Goal: Task Accomplishment & Management: Complete application form

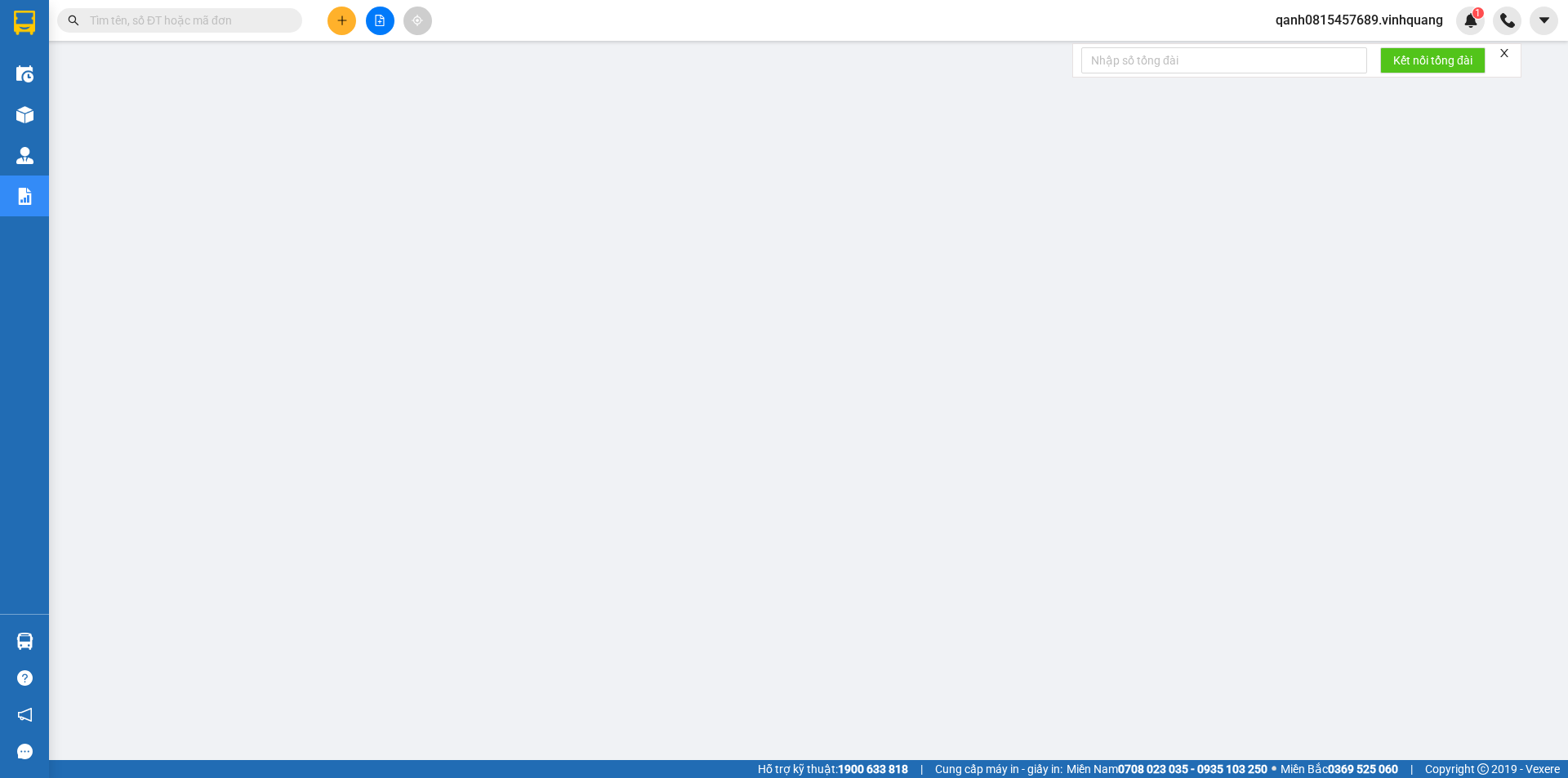
click at [261, 30] on span at bounding box center [180, 20] width 245 height 25
click at [261, 29] on span at bounding box center [180, 20] width 245 height 25
click at [240, 12] on input "text" at bounding box center [186, 21] width 193 height 18
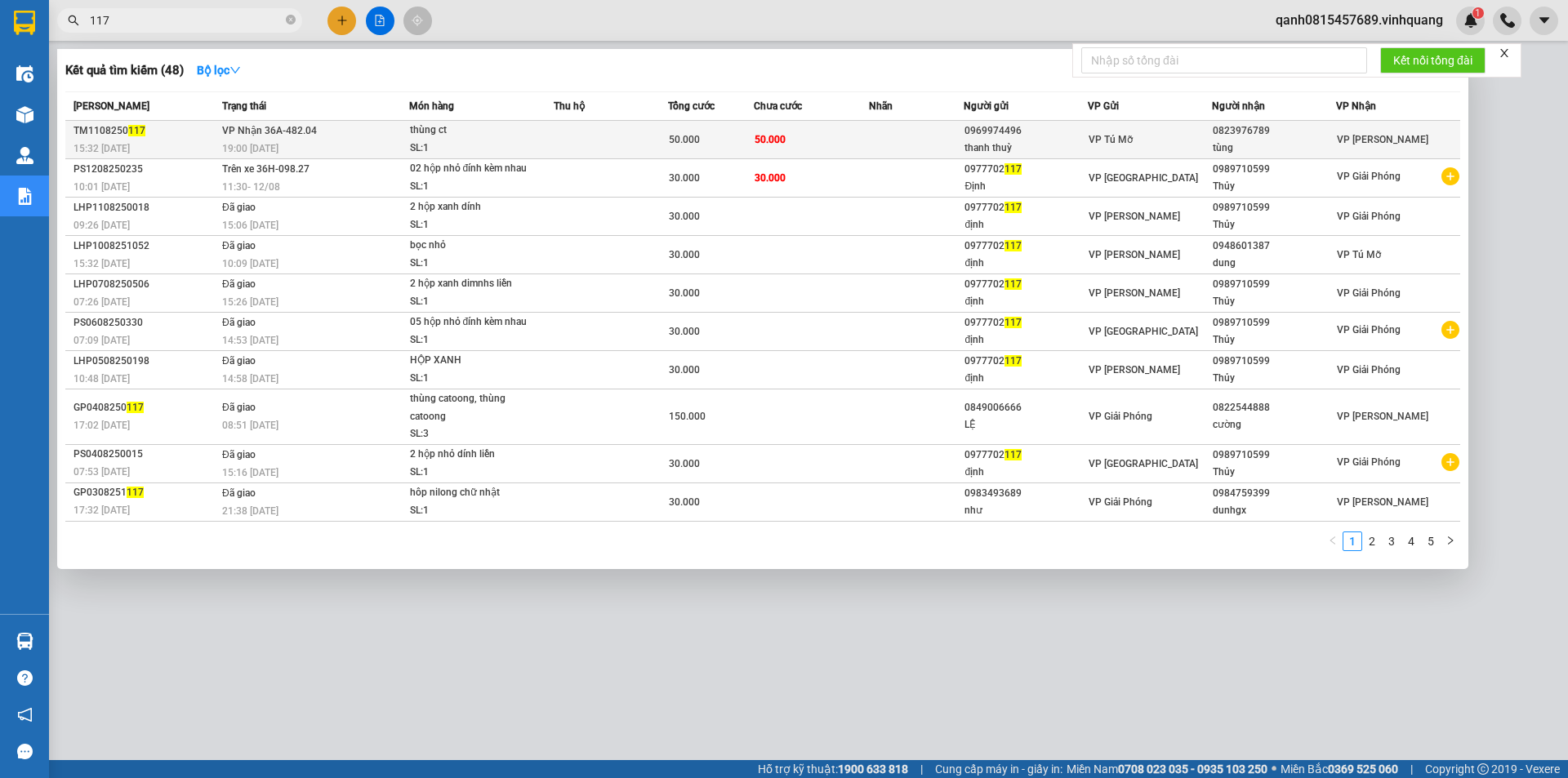
type input "117"
click at [506, 136] on div "thùng ct" at bounding box center [471, 131] width 123 height 18
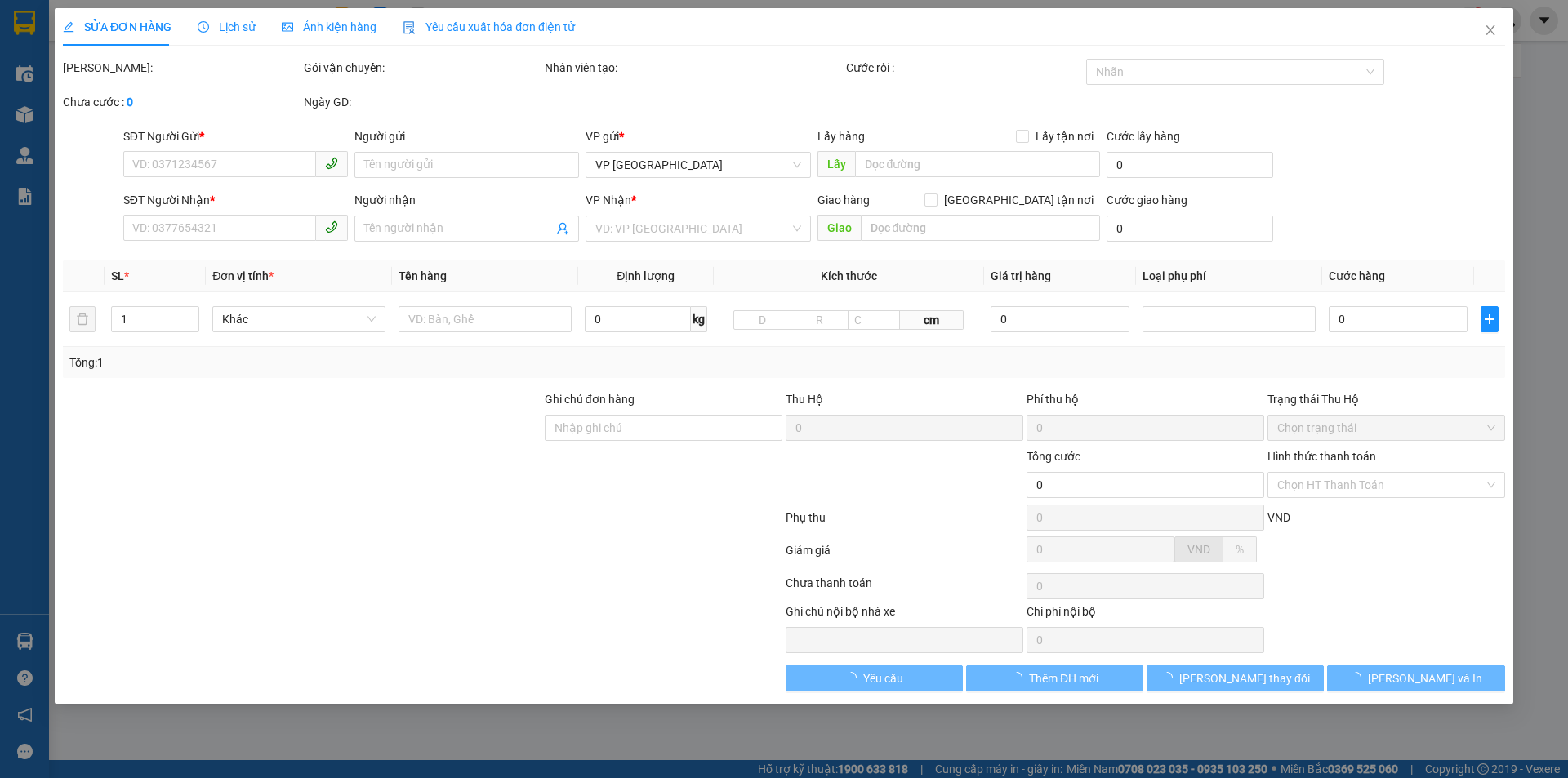
type input "0969974496"
type input "thanh thuỳ"
type input "0823976789"
type input "tùng"
type input "50.000"
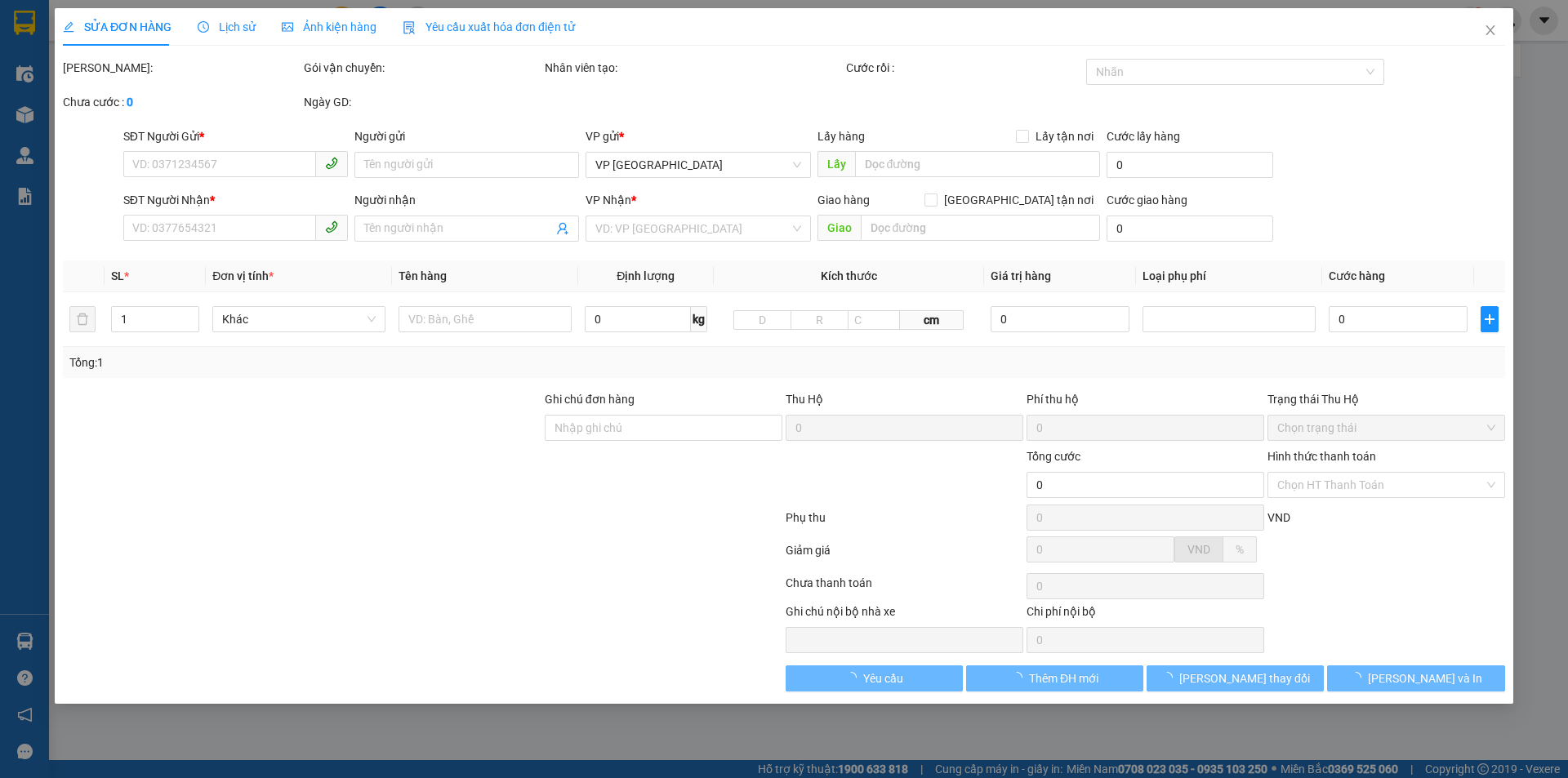
type input "50.000"
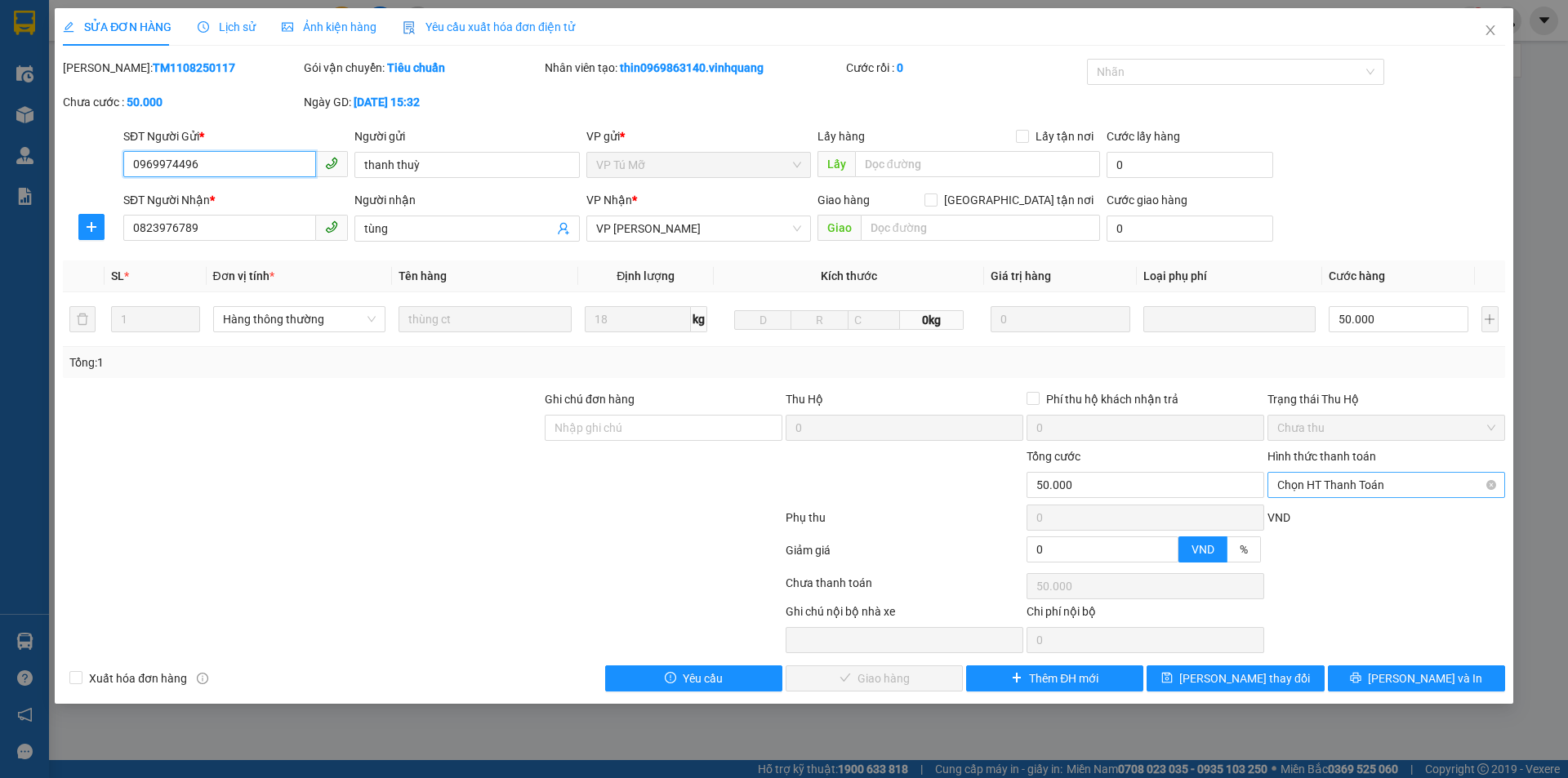
click at [1286, 483] on span "Chọn HT Thanh Toán" at bounding box center [1386, 485] width 218 height 25
click at [1305, 561] on div at bounding box center [1385, 555] width 240 height 28
click at [1302, 493] on span "Chọn HT Thanh Toán" at bounding box center [1386, 485] width 218 height 25
click at [1314, 578] on div "Chọn HT Thanh Toán" at bounding box center [1385, 586] width 240 height 33
drag, startPoint x: 244, startPoint y: 226, endPoint x: 127, endPoint y: 218, distance: 117.3
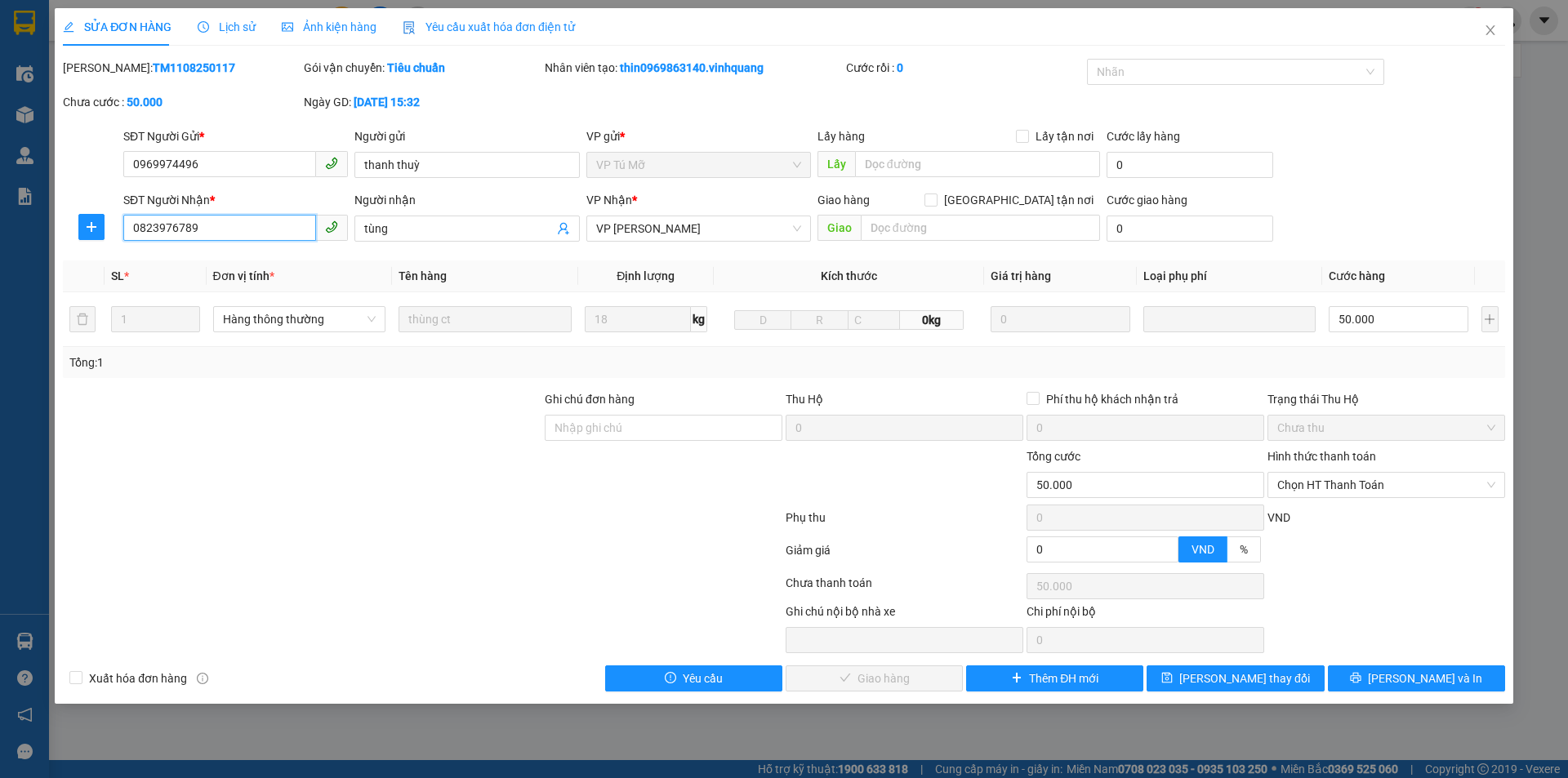
click at [127, 218] on input "0823976789" at bounding box center [219, 228] width 193 height 27
click at [1492, 32] on icon "close" at bounding box center [1490, 30] width 13 height 13
